Goal: Task Accomplishment & Management: Use online tool/utility

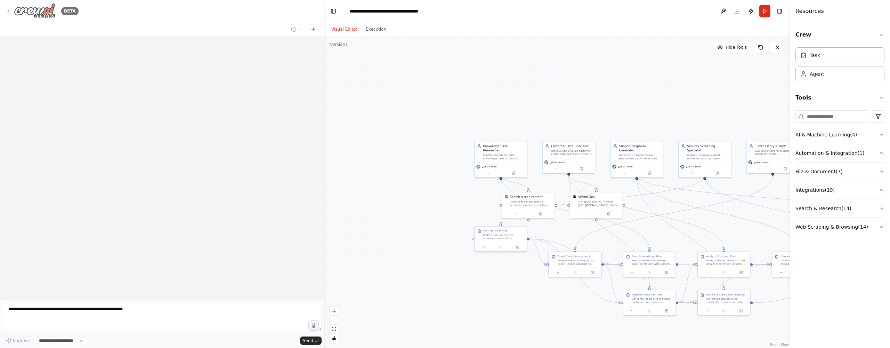
click at [46, 12] on img at bounding box center [35, 11] width 42 height 16
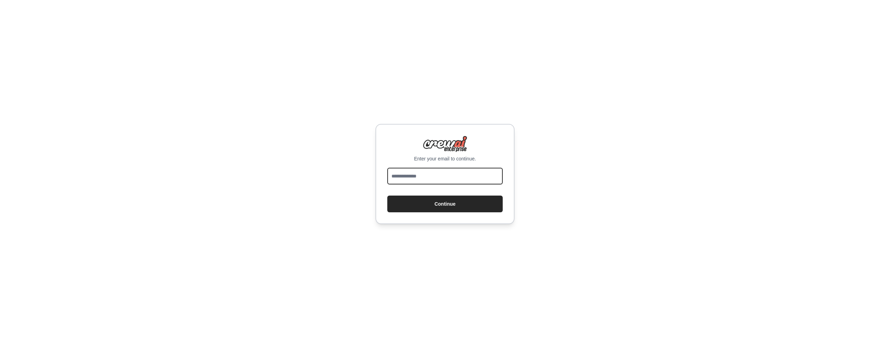
click at [438, 179] on input "email" at bounding box center [444, 176] width 115 height 17
type input "**********"
click at [445, 204] on button "Continue" at bounding box center [444, 203] width 115 height 17
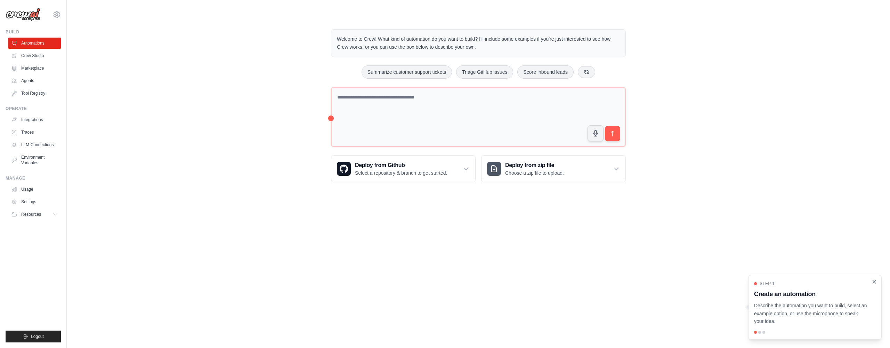
click at [873, 282] on icon "Close walkthrough" at bounding box center [874, 281] width 6 height 6
click at [266, 171] on div "Welcome to Crew! What kind of automation do you want to build? I'll include som…" at bounding box center [478, 105] width 801 height 175
click at [26, 50] on link "Crew Studio" at bounding box center [35, 55] width 52 height 11
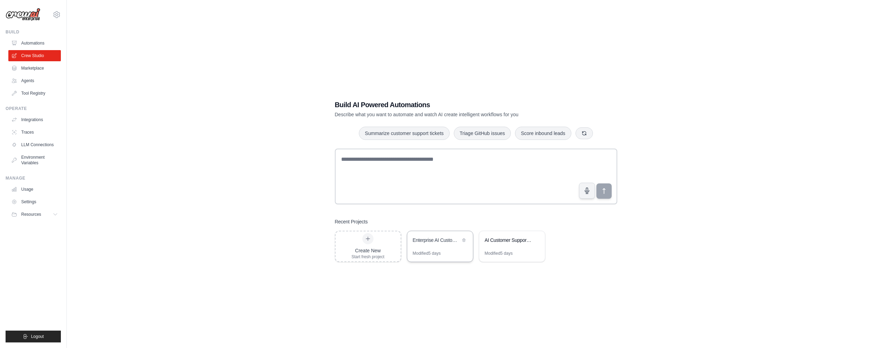
click at [440, 241] on div "Enterprise AI Customer Success Platform" at bounding box center [437, 239] width 48 height 7
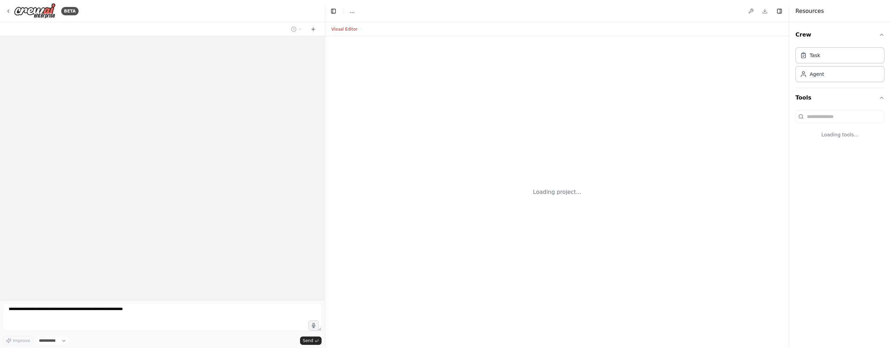
select select "****"
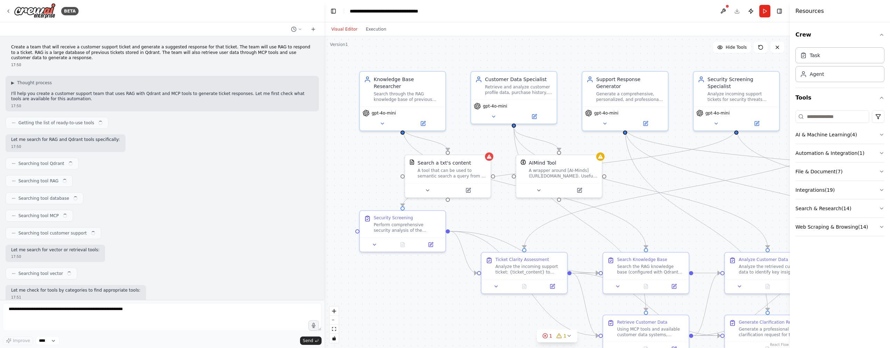
scroll to position [11311, 0]
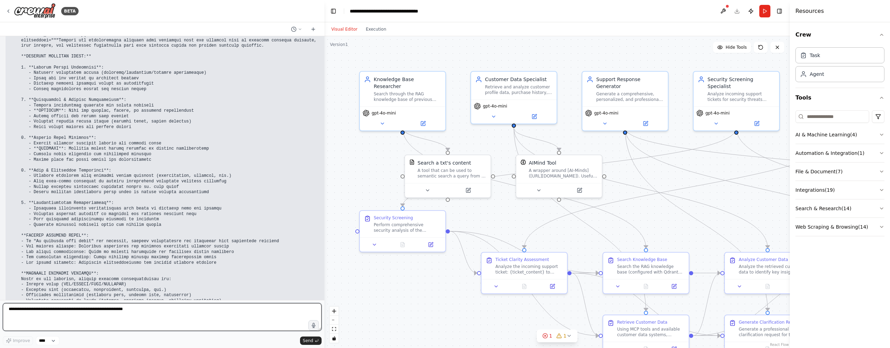
click at [113, 314] on textarea at bounding box center [162, 317] width 319 height 28
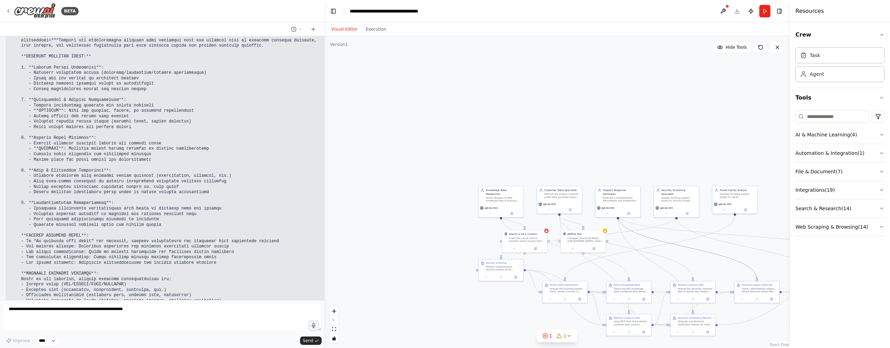
drag, startPoint x: 743, startPoint y: 264, endPoint x: 659, endPoint y: 237, distance: 88.2
click at [659, 237] on div ".deletable-edge-delete-btn { width: 20px; height: 20px; border: 0px solid #ffff…" at bounding box center [556, 191] width 465 height 311
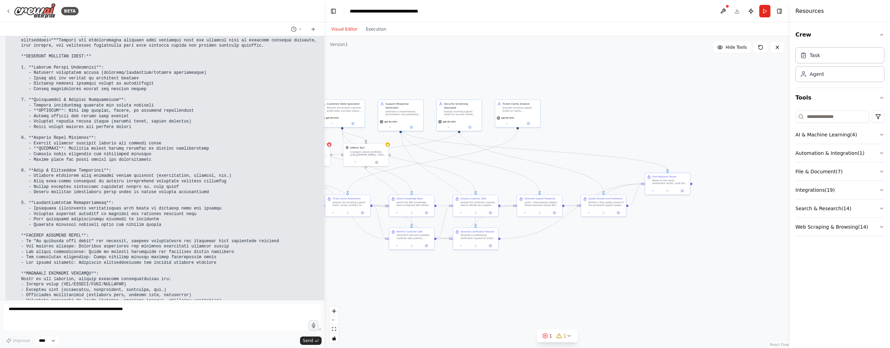
drag, startPoint x: 696, startPoint y: 261, endPoint x: 537, endPoint y: 184, distance: 176.2
click at [479, 175] on div ".deletable-edge-delete-btn { width: 20px; height: 20px; border: 0px solid #ffff…" at bounding box center [556, 191] width 465 height 311
drag, startPoint x: 717, startPoint y: 242, endPoint x: 623, endPoint y: 234, distance: 94.5
click at [631, 238] on div ".deletable-edge-delete-btn { width: 20px; height: 20px; border: 0px solid #ffff…" at bounding box center [556, 191] width 465 height 311
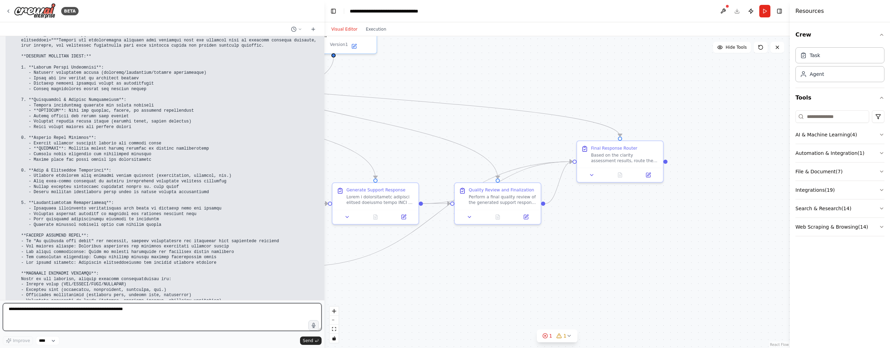
click at [78, 309] on textarea at bounding box center [162, 317] width 319 height 28
type textarea "**********"
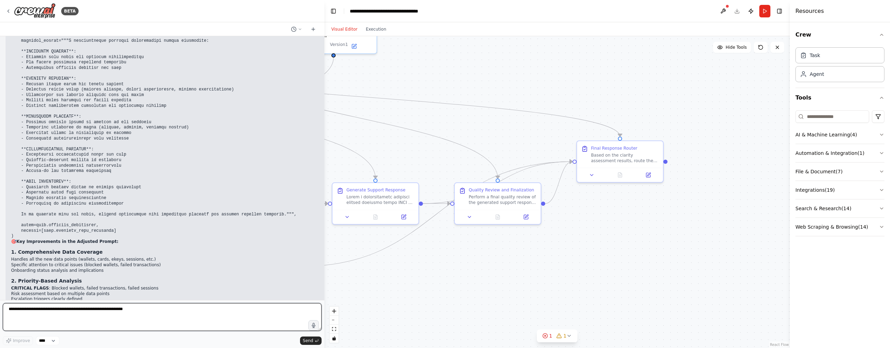
scroll to position [11592, 0]
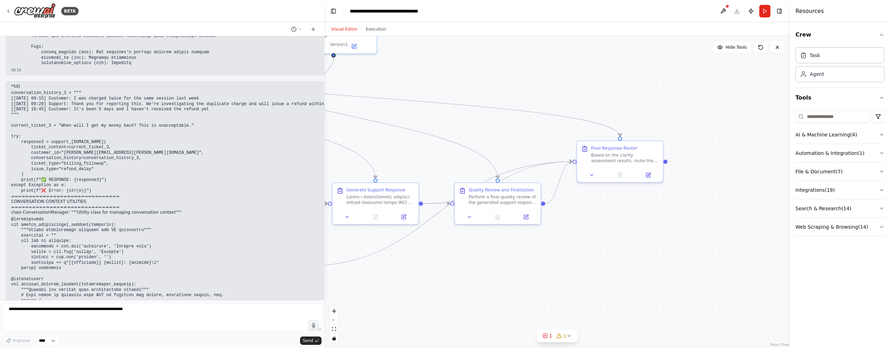
drag, startPoint x: 110, startPoint y: 98, endPoint x: 95, endPoint y: 81, distance: 22.4
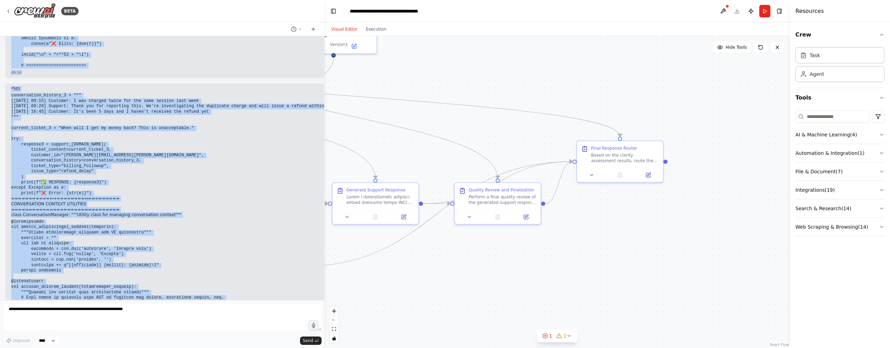
drag, startPoint x: 65, startPoint y: 157, endPoint x: 80, endPoint y: 24, distance: 134.2
click at [80, 24] on div "BETA Create a team that will receive a customer support ticket and generate a s…" at bounding box center [162, 174] width 324 height 348
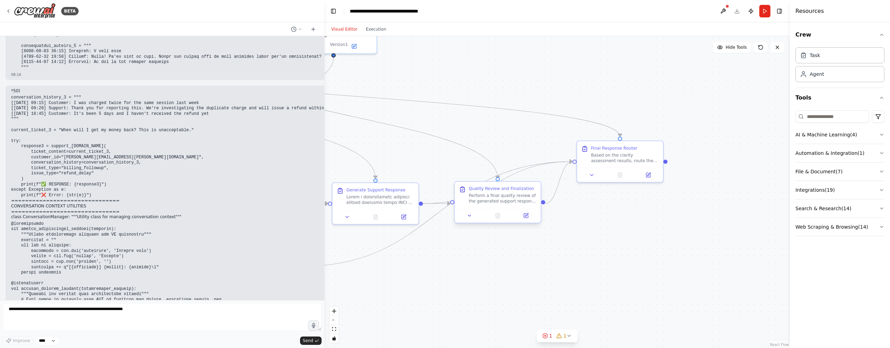
click at [497, 198] on div "Perform a final quality review of the generated support response to ensure it m…" at bounding box center [503, 198] width 68 height 11
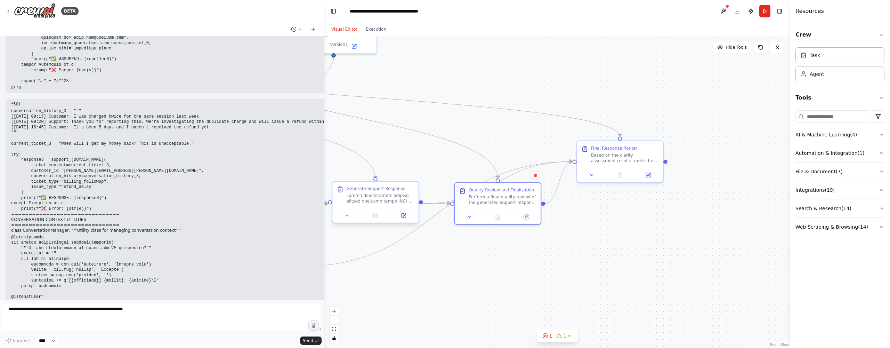
click at [402, 199] on div at bounding box center [381, 198] width 68 height 11
click at [402, 214] on icon at bounding box center [404, 215] width 4 height 4
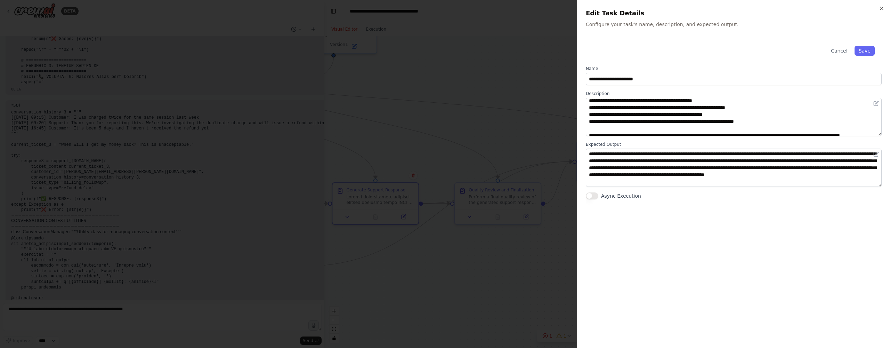
scroll to position [48, 0]
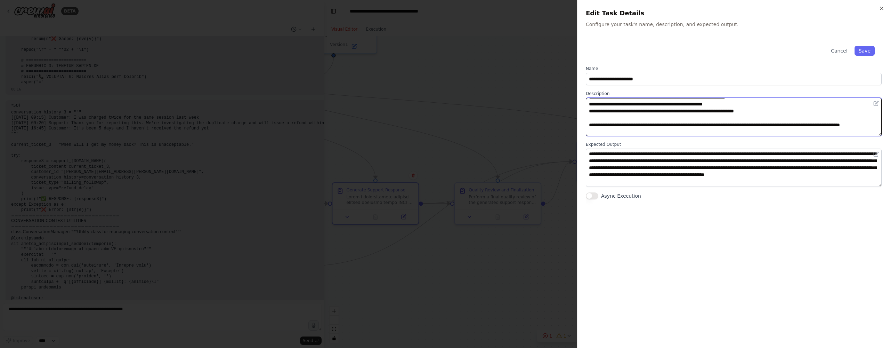
drag, startPoint x: 789, startPoint y: 120, endPoint x: 658, endPoint y: 107, distance: 131.3
click at [658, 107] on textarea at bounding box center [734, 117] width 296 height 38
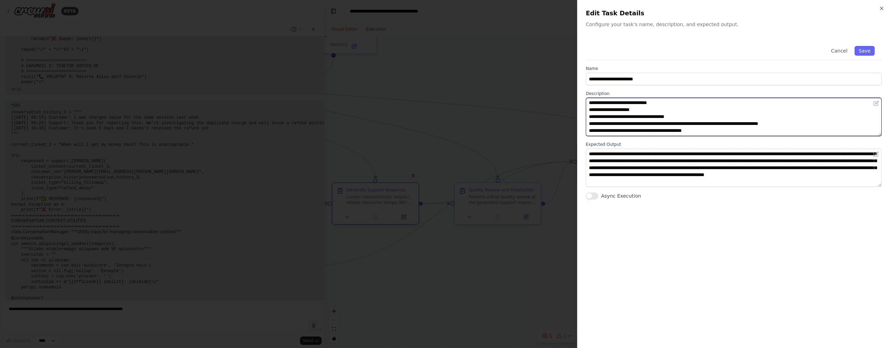
scroll to position [0, 0]
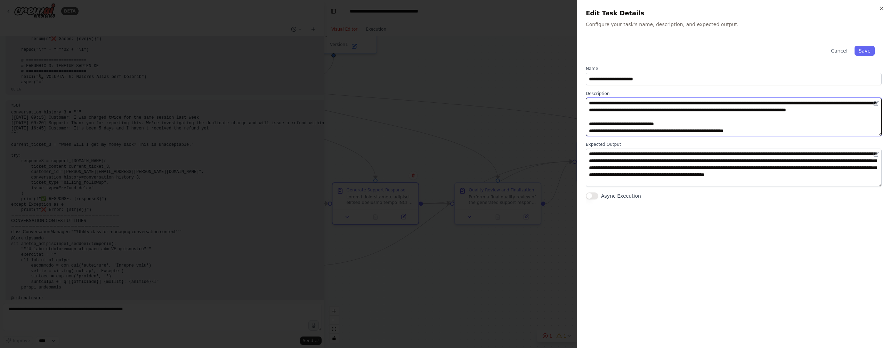
click at [685, 114] on textarea at bounding box center [734, 117] width 296 height 38
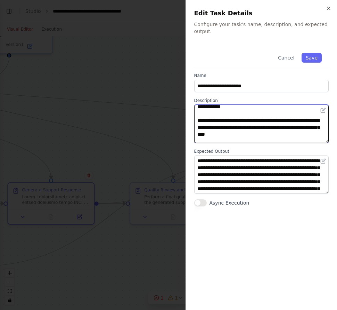
scroll to position [110, 0]
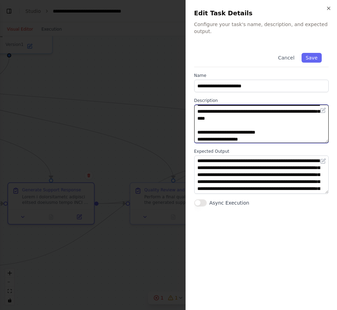
drag, startPoint x: 197, startPoint y: 117, endPoint x: 272, endPoint y: 117, distance: 75.1
click at [272, 117] on textarea at bounding box center [261, 124] width 135 height 38
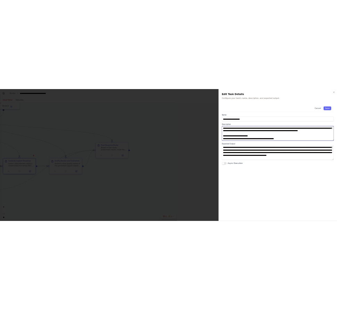
scroll to position [15607, 0]
